Goal: Navigation & Orientation: Find specific page/section

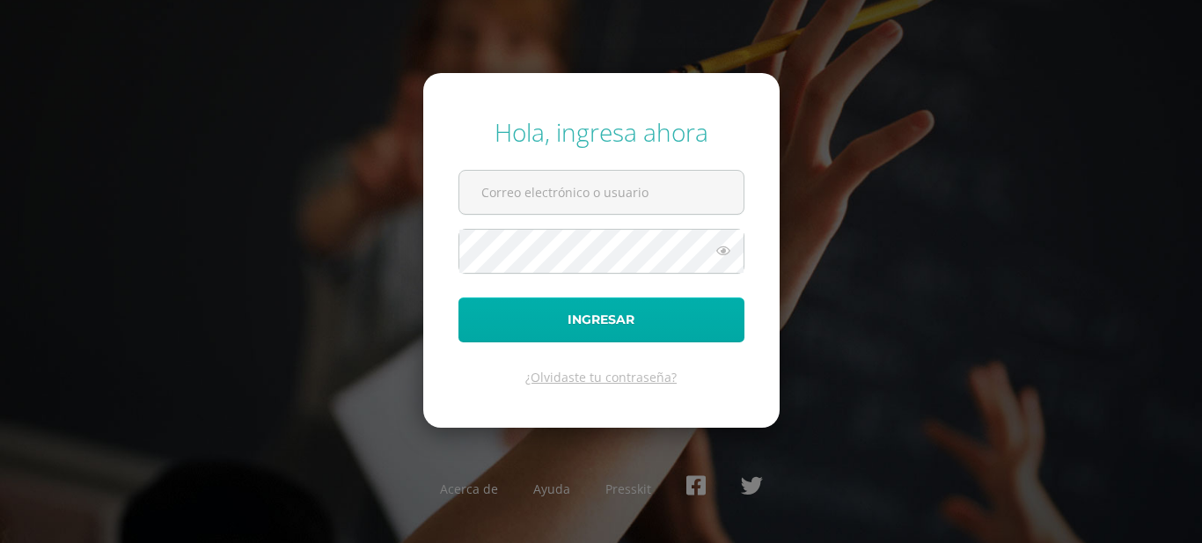
type input "[EMAIL_ADDRESS][DOMAIN_NAME]"
click at [558, 313] on button "Ingresar" at bounding box center [602, 320] width 286 height 45
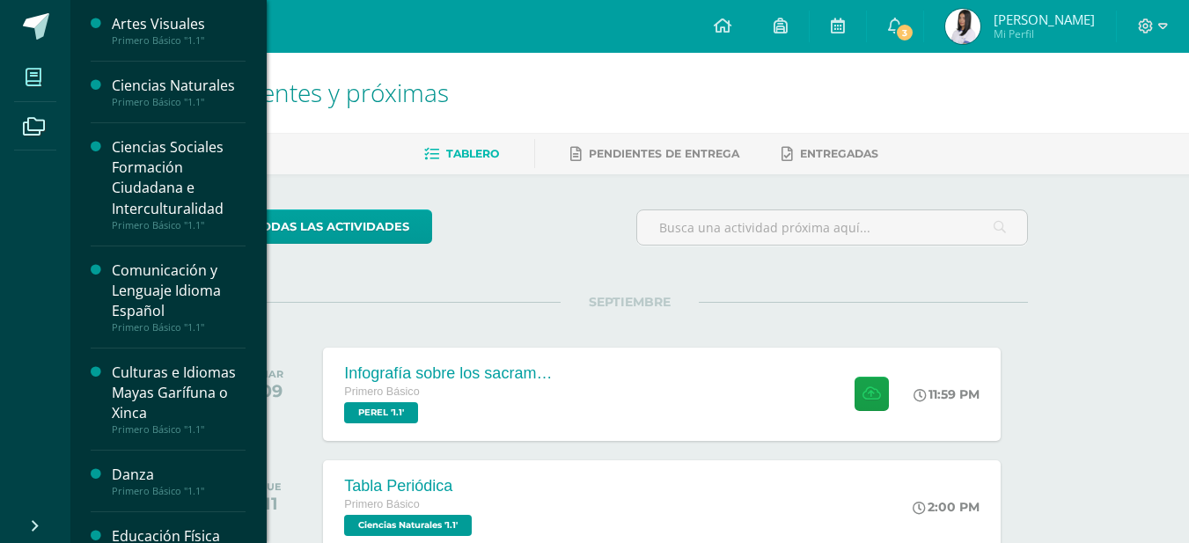
click at [45, 84] on span at bounding box center [34, 77] width 40 height 40
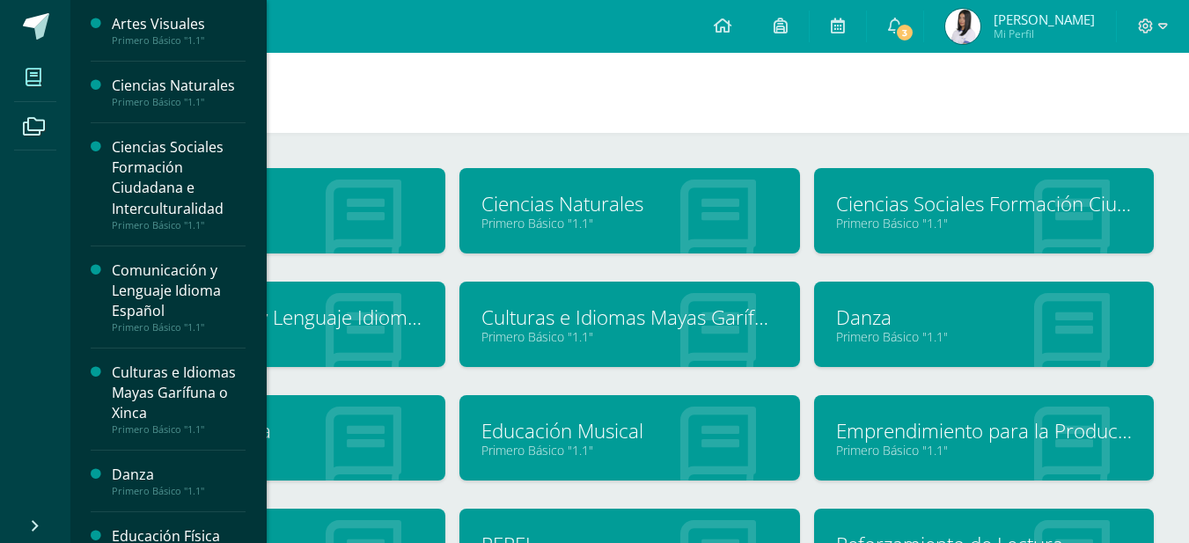
click at [42, 80] on span at bounding box center [34, 77] width 40 height 40
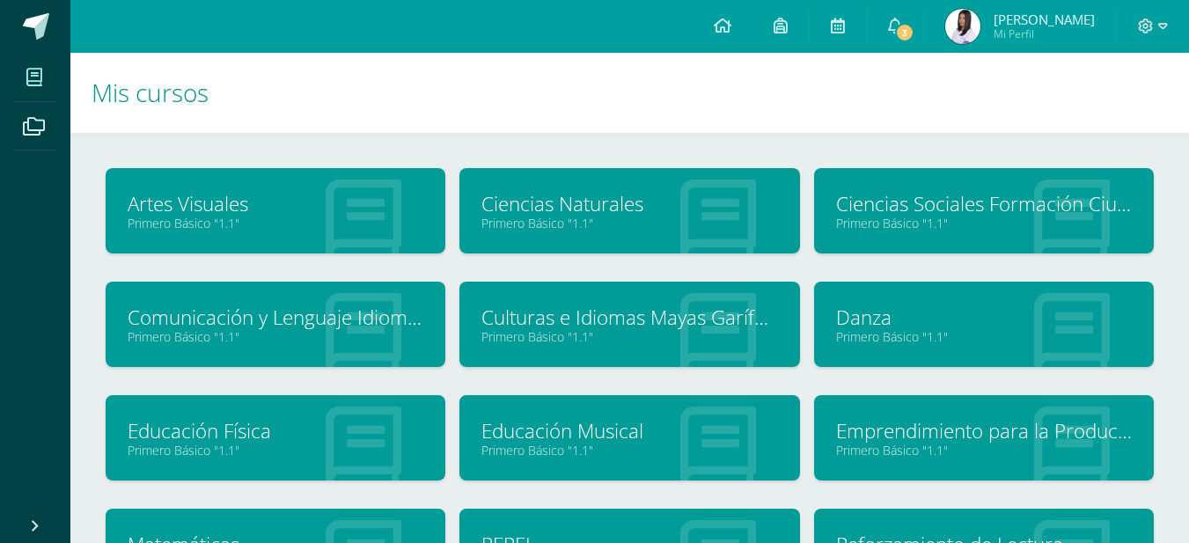
click at [1105, 447] on link "Primero Básico "1.1"" at bounding box center [984, 450] width 296 height 17
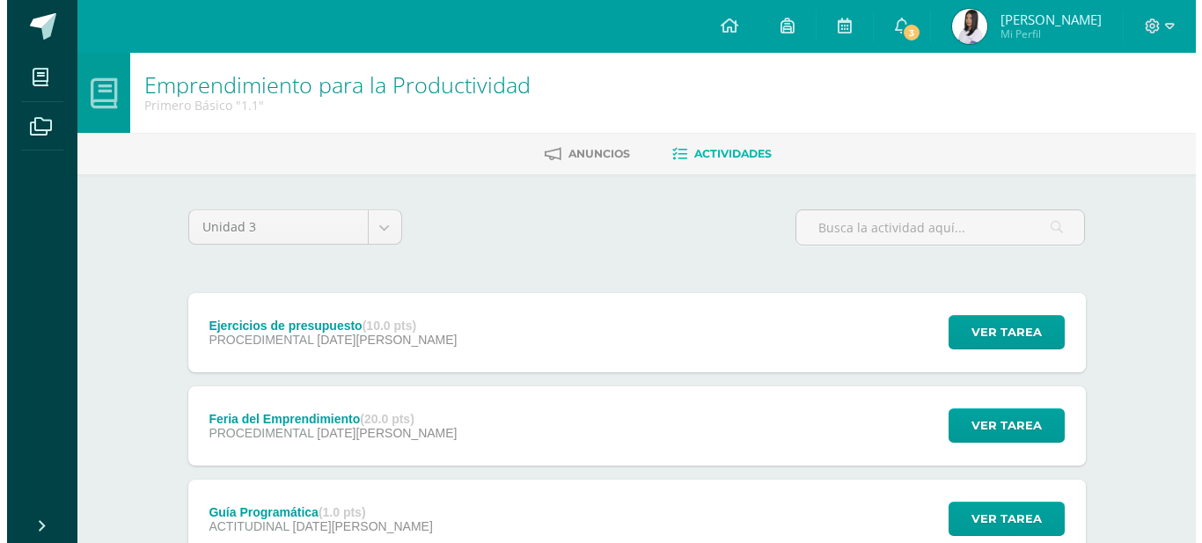
scroll to position [226, 0]
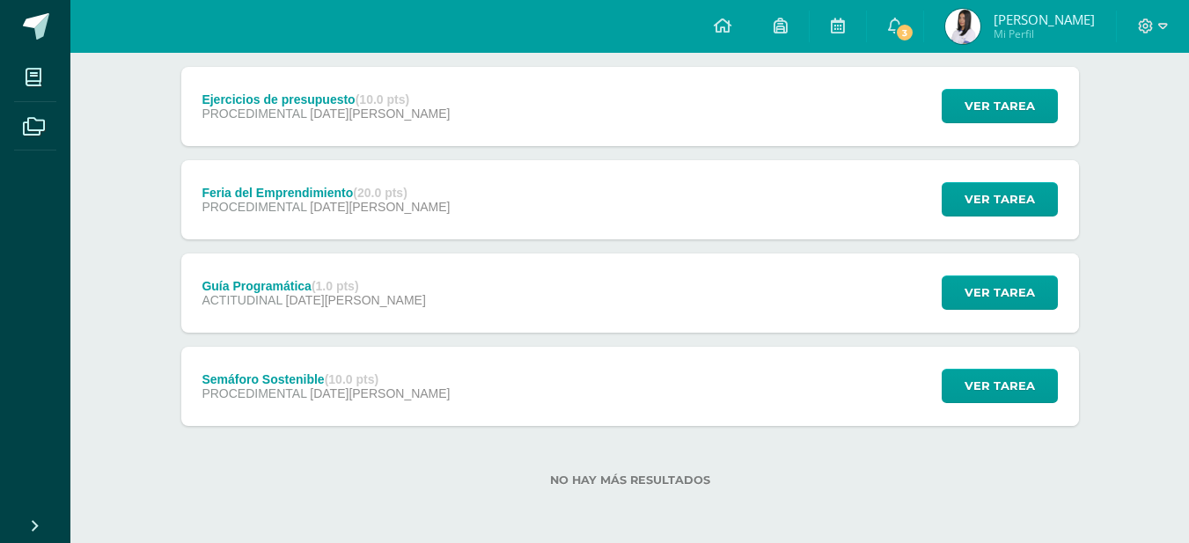
click at [569, 311] on div "Guía Programática (1.0 pts) ACTITUDINAL [DATE][PERSON_NAME] Ver tarea Guía Prog…" at bounding box center [630, 293] width 898 height 79
